Goal: Task Accomplishment & Management: Use online tool/utility

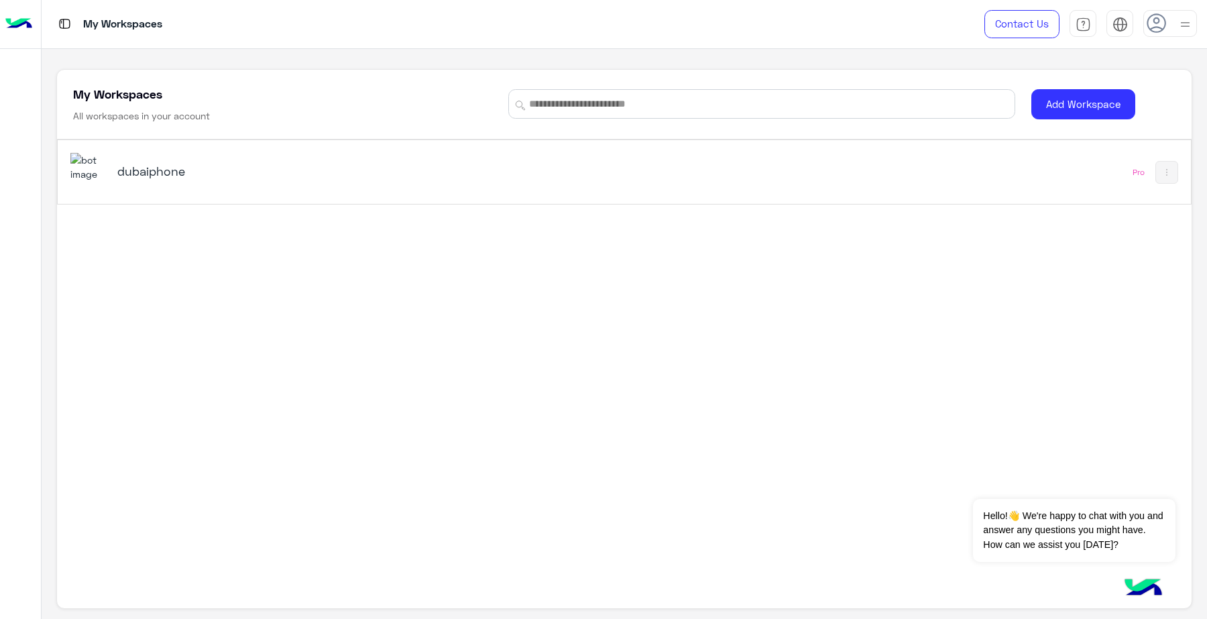
click at [504, 154] on div "dubaiphone" at bounding box center [402, 172] width 665 height 39
click at [215, 162] on div "dubaiphone" at bounding box center [402, 172] width 665 height 39
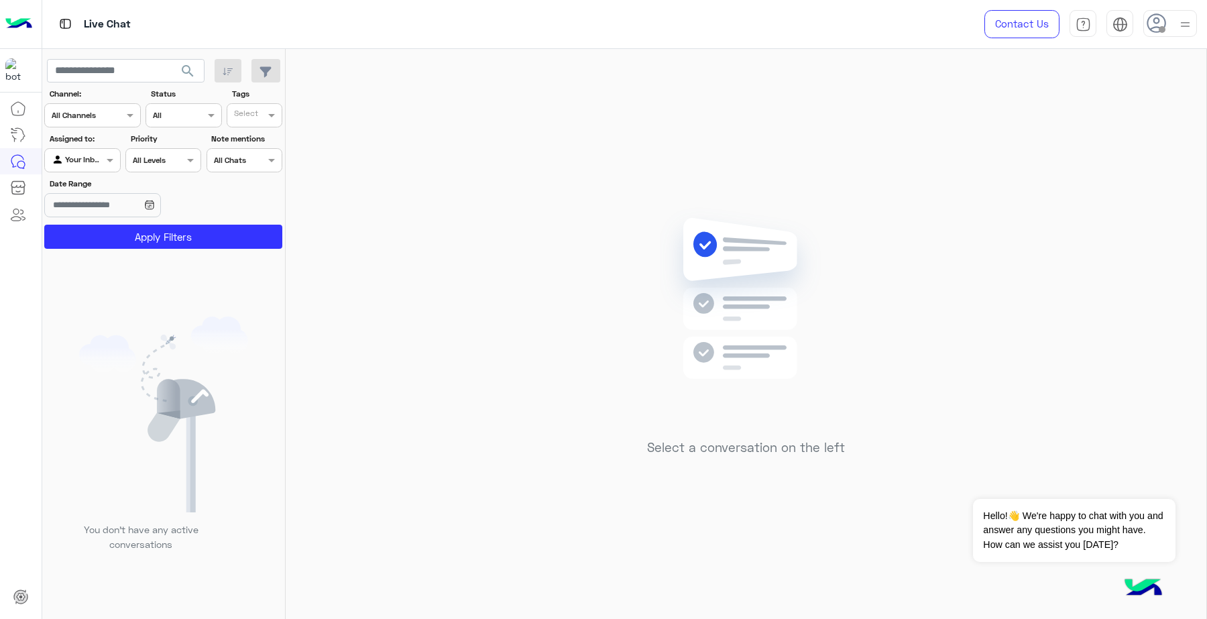
click at [1172, 15] on div at bounding box center [1170, 23] width 54 height 27
click at [1093, 98] on label "Online" at bounding box center [1113, 103] width 146 height 24
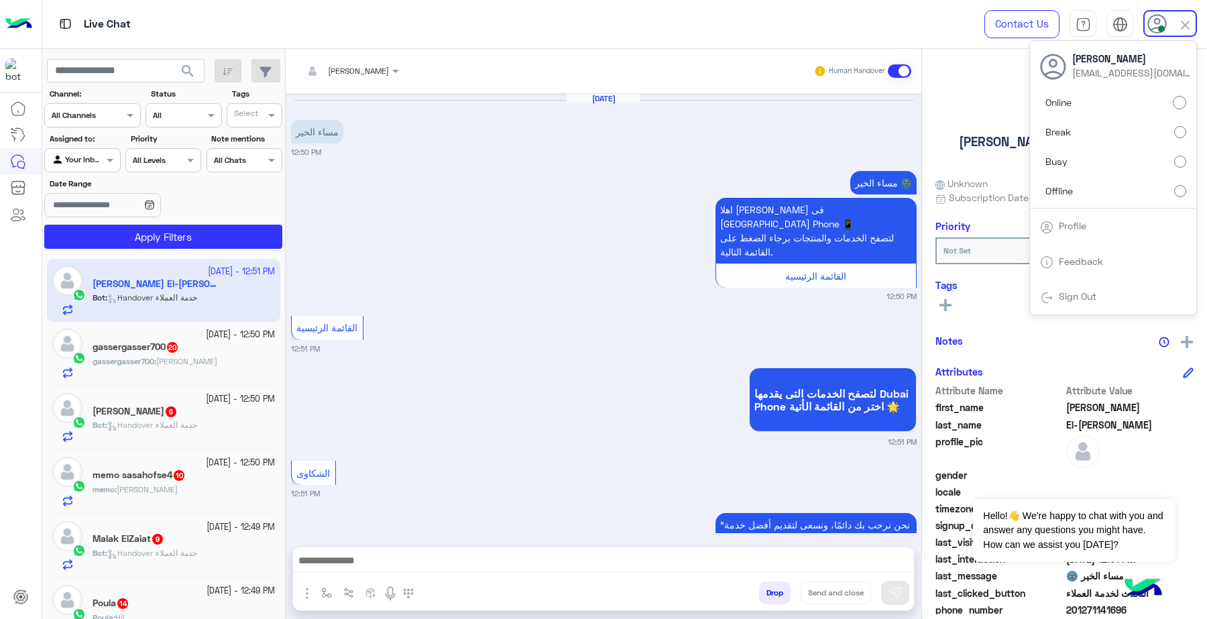
scroll to position [481, 0]
